Goal: Navigation & Orientation: Find specific page/section

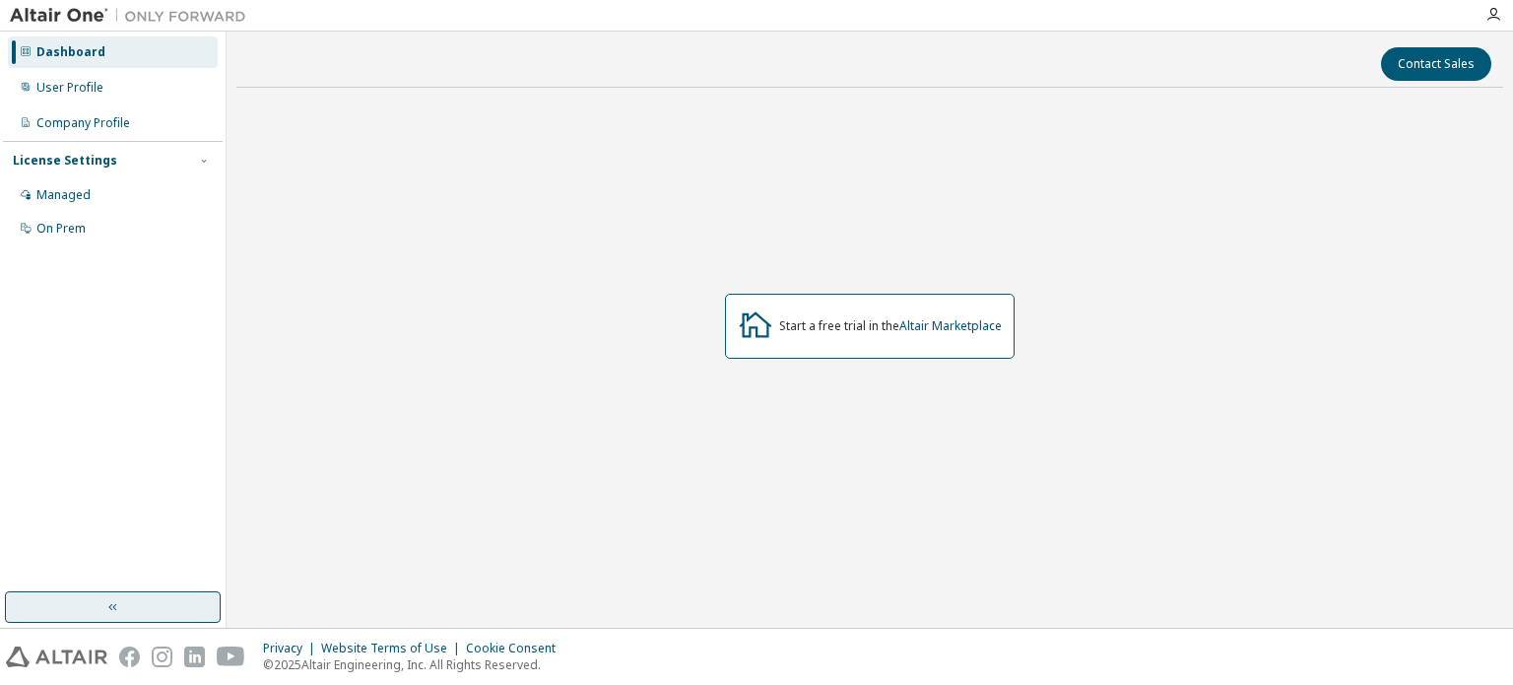
click at [153, 610] on button "button" at bounding box center [113, 607] width 216 height 32
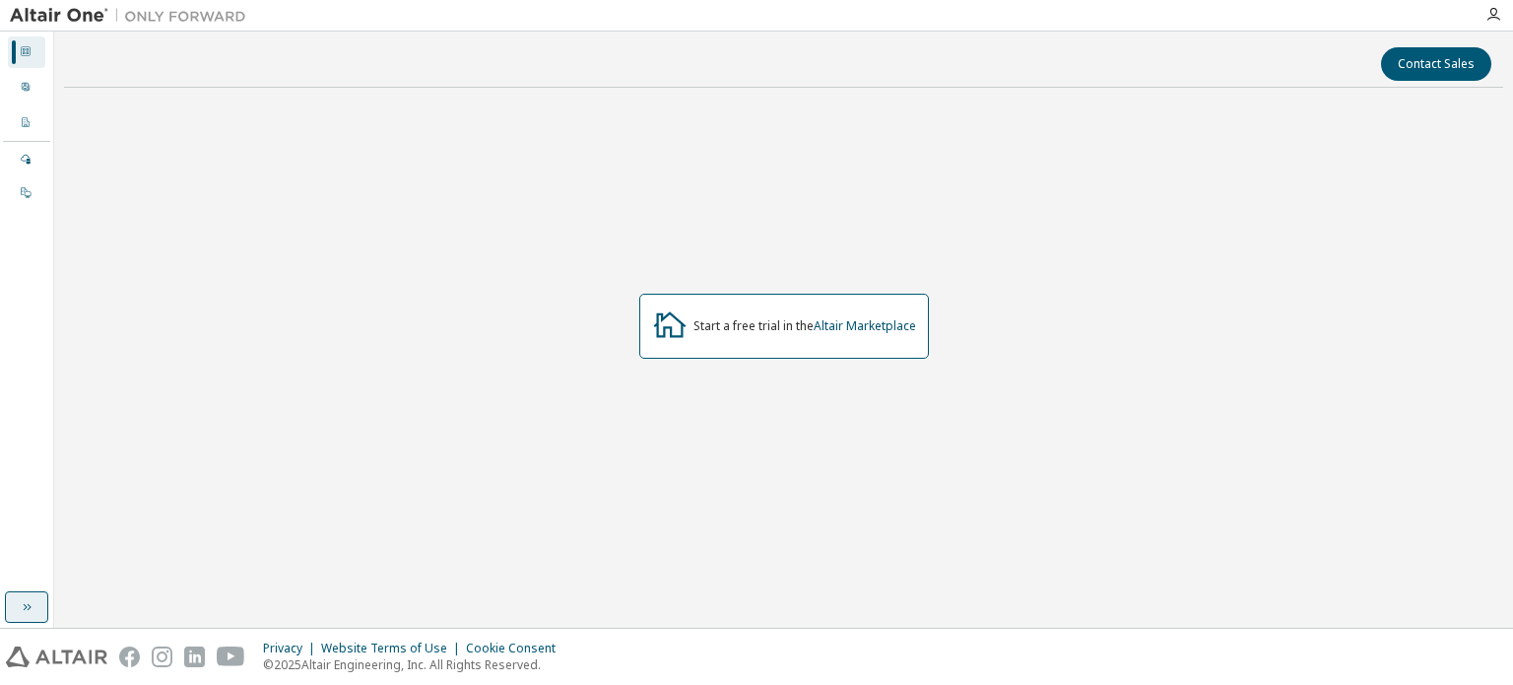
click at [33, 612] on icon "button" at bounding box center [27, 607] width 16 height 16
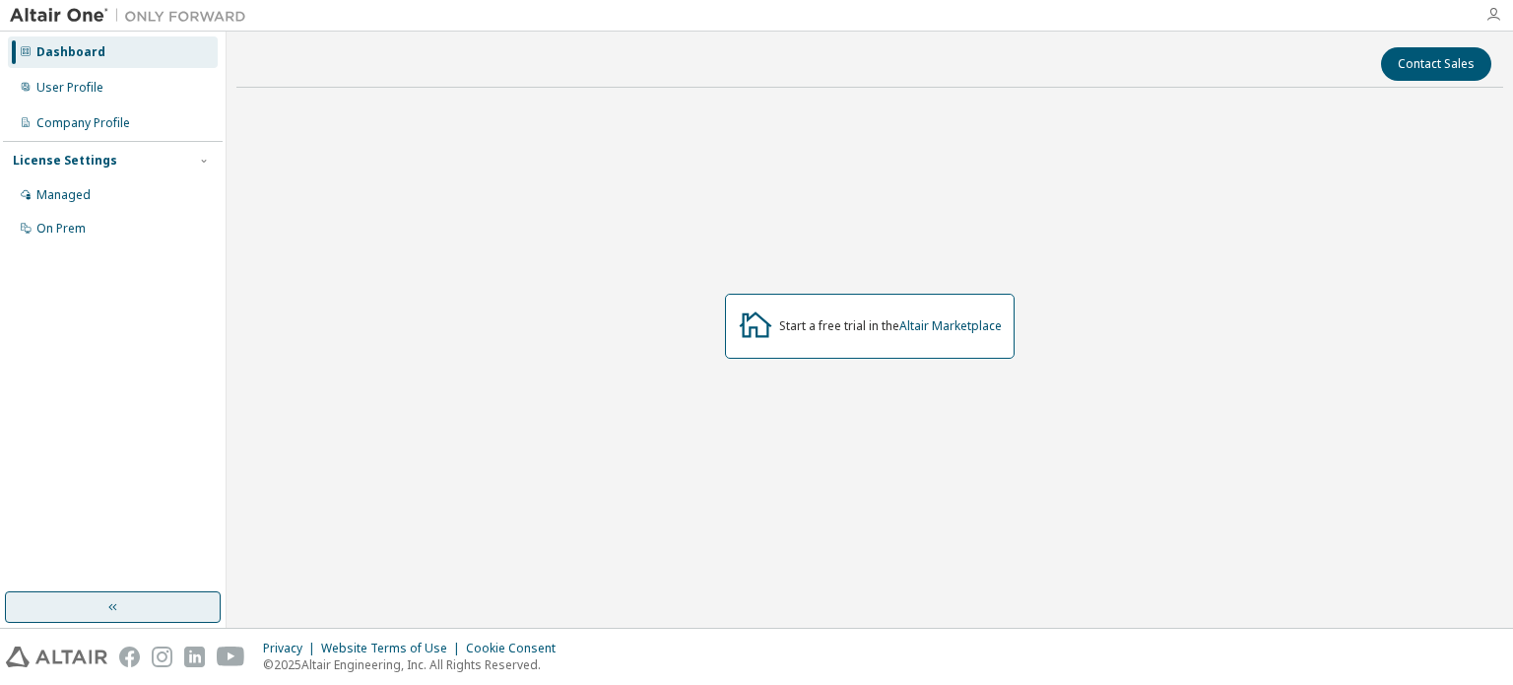
click at [1493, 15] on icon "button" at bounding box center [1494, 15] width 16 height 16
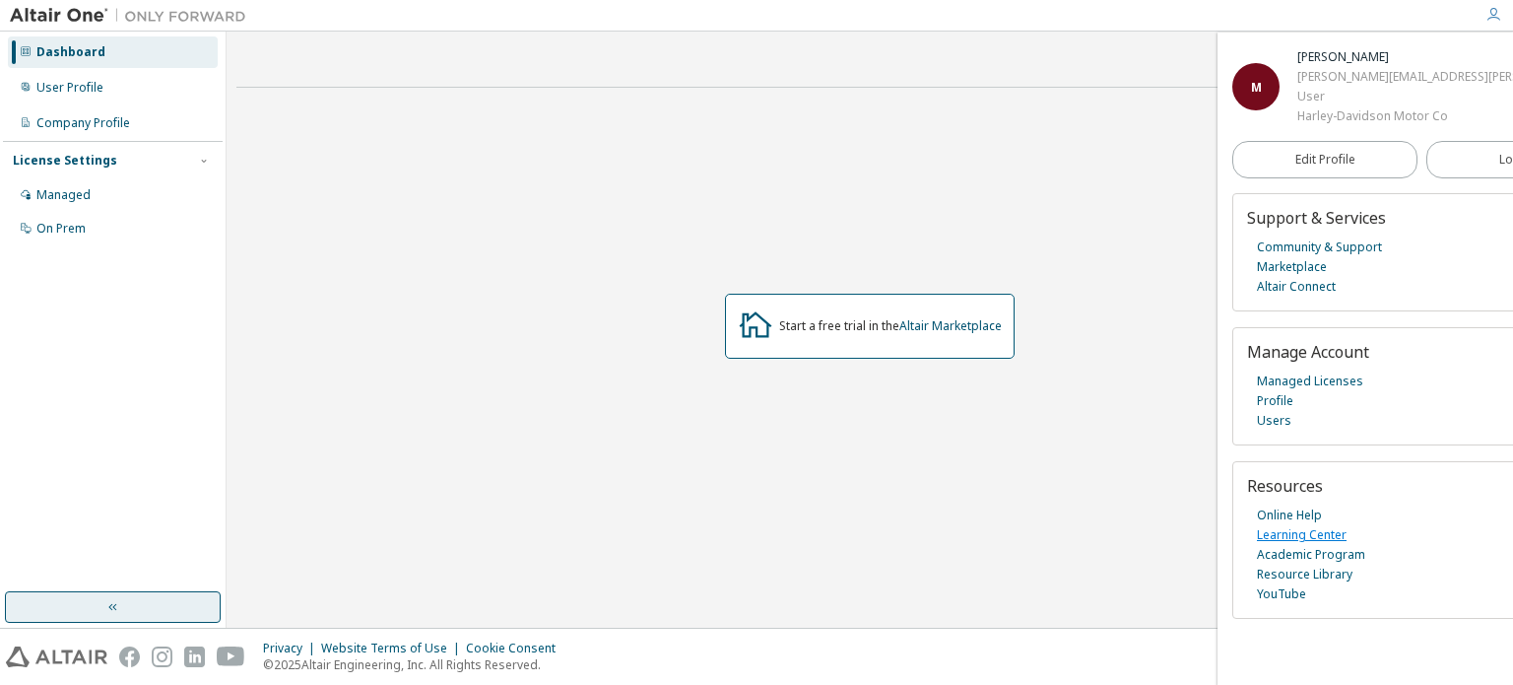
click at [1306, 545] on link "Learning Center" at bounding box center [1302, 535] width 90 height 20
